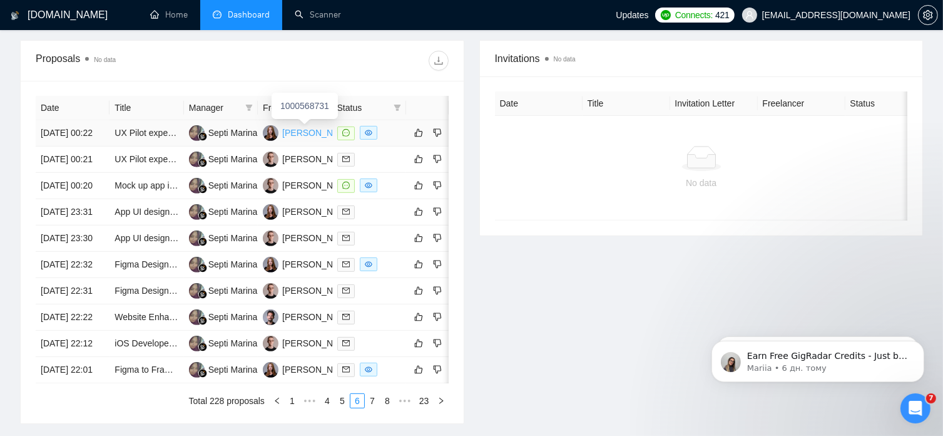
click at [299, 127] on div "[PERSON_NAME]" at bounding box center [318, 133] width 72 height 14
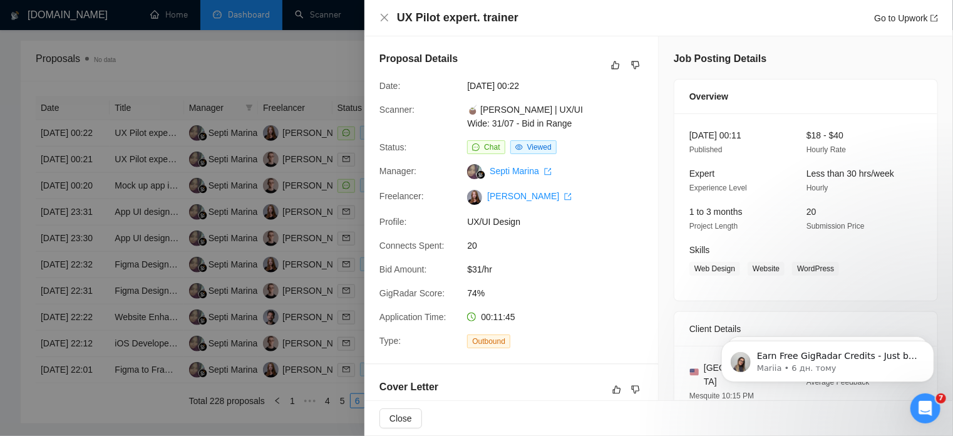
drag, startPoint x: 381, startPoint y: 56, endPoint x: 514, endPoint y: 77, distance: 135.0
copy div "🇺🇸 Hi there! I am available to jump into the call right away and get it done! 𝗪…"
click at [388, 18] on icon "close" at bounding box center [384, 18] width 10 height 10
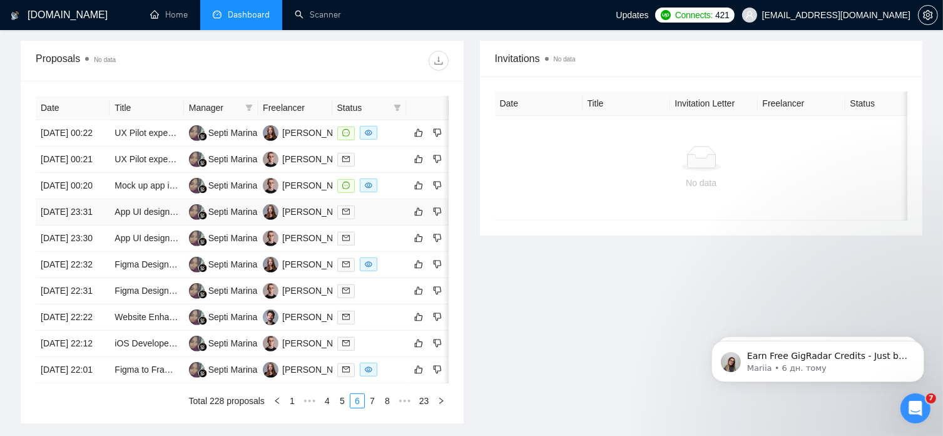
scroll to position [682, 0]
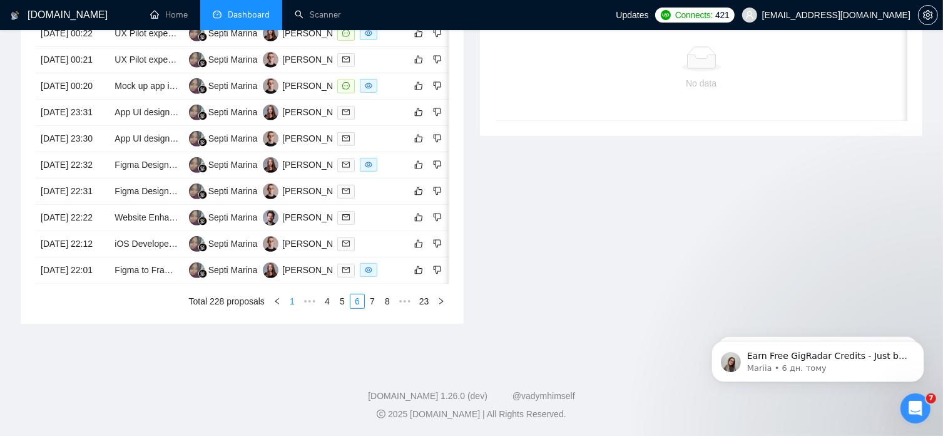
click at [295, 300] on link "1" at bounding box center [292, 301] width 14 height 14
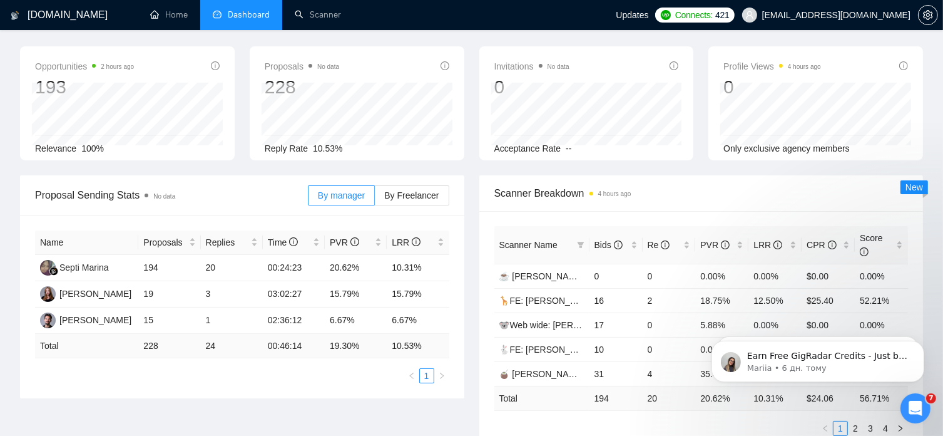
scroll to position [0, 0]
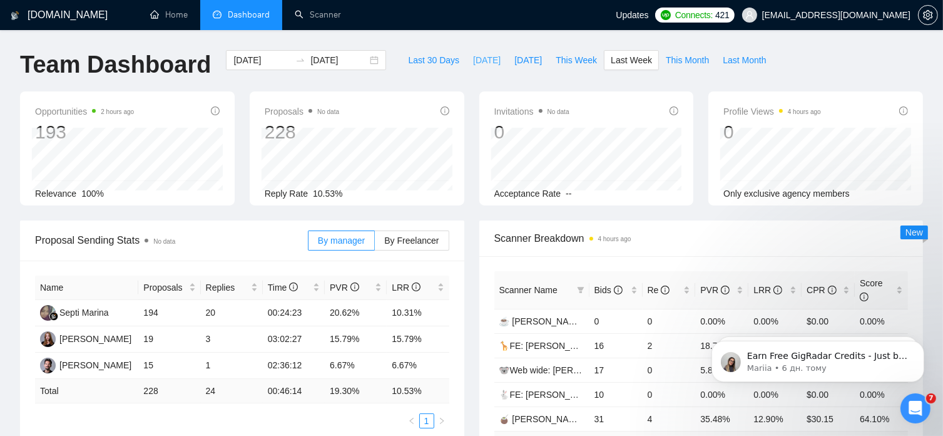
click at [473, 59] on span "[DATE]" at bounding box center [487, 60] width 28 height 14
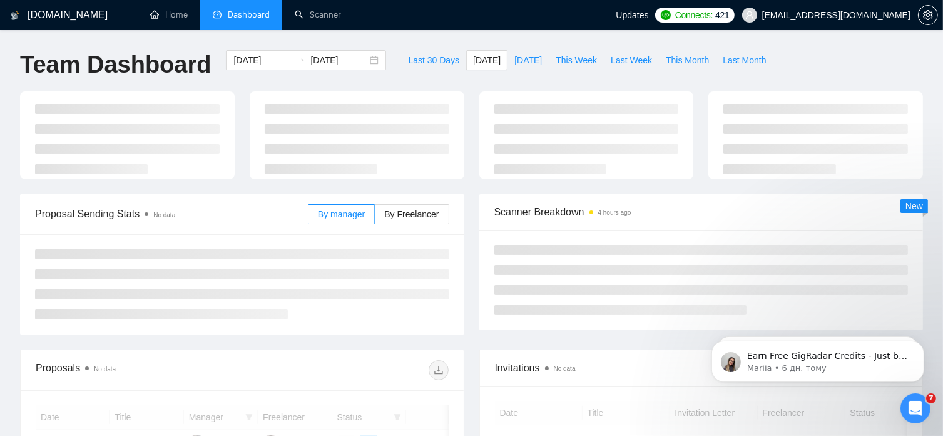
type input "[DATE]"
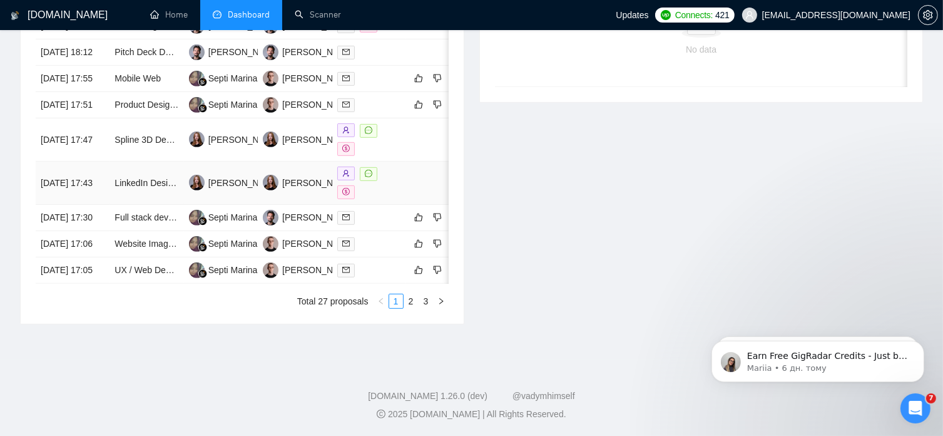
scroll to position [636, 0]
click at [412, 308] on link "2" at bounding box center [411, 301] width 14 height 14
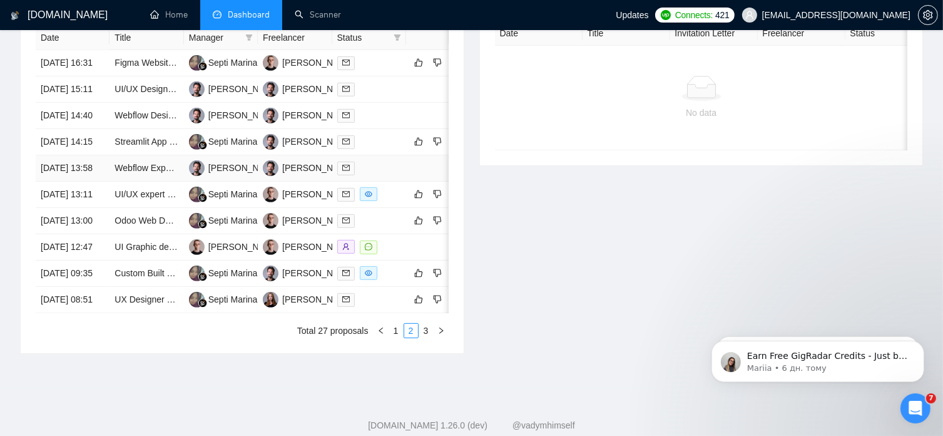
scroll to position [682, 0]
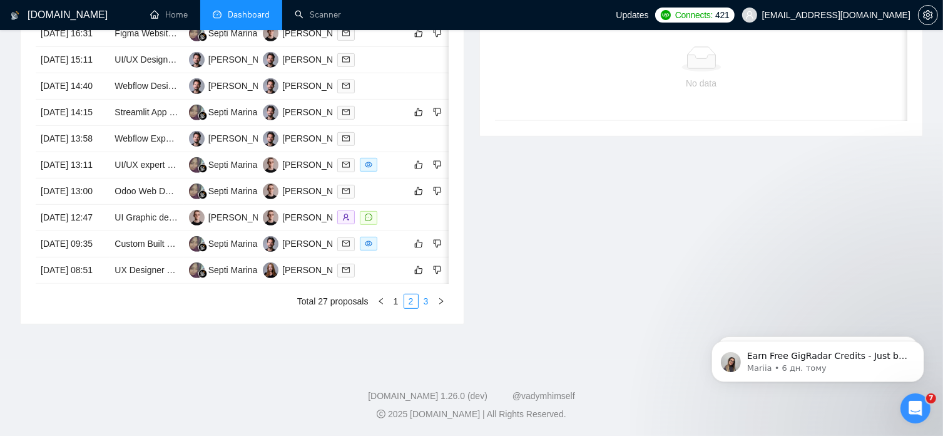
click at [426, 301] on link "3" at bounding box center [426, 301] width 14 height 14
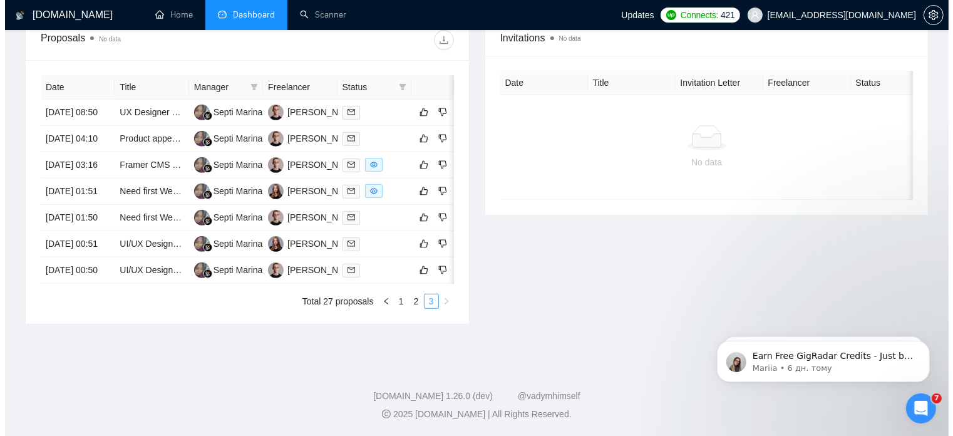
scroll to position [568, 0]
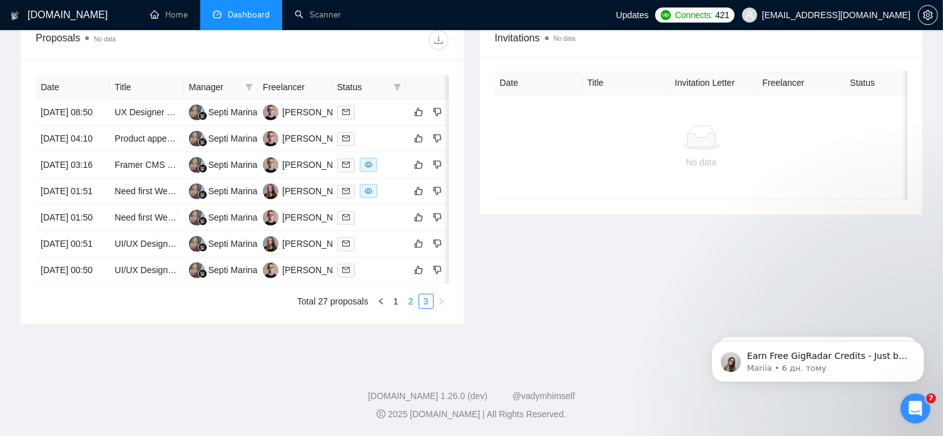
click at [408, 302] on link "2" at bounding box center [411, 301] width 14 height 14
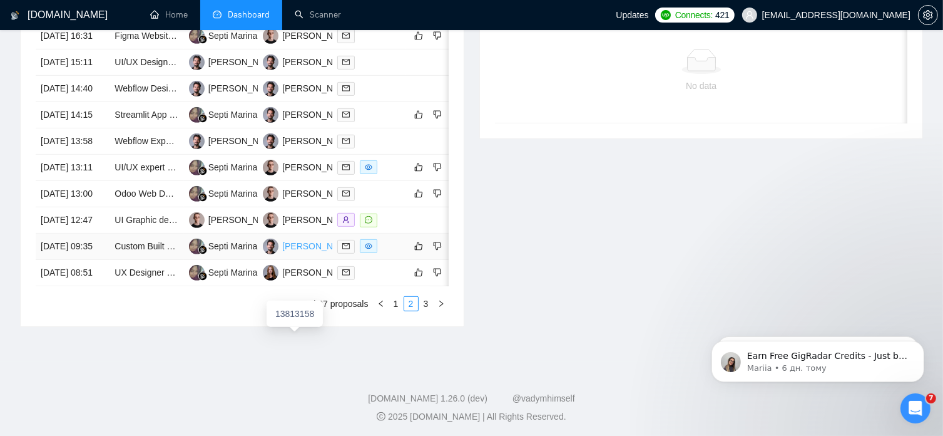
click at [293, 253] on div "[PERSON_NAME]" at bounding box center [318, 246] width 72 height 14
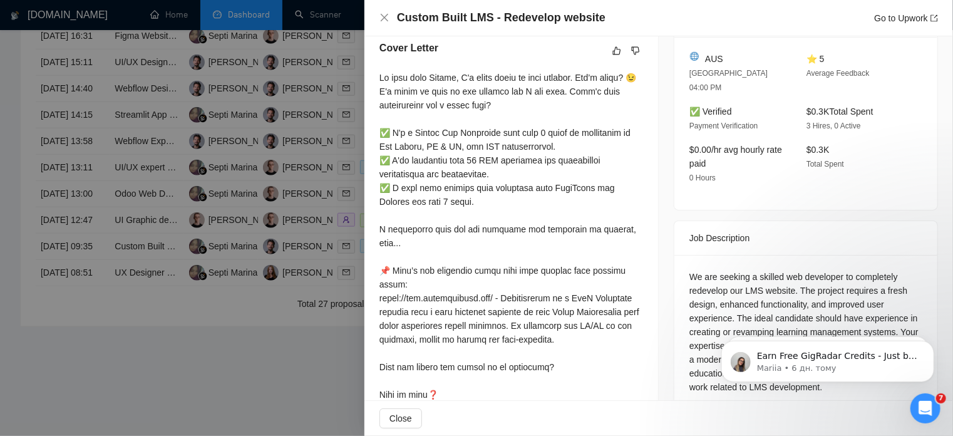
scroll to position [324, 0]
